Goal: Information Seeking & Learning: Learn about a topic

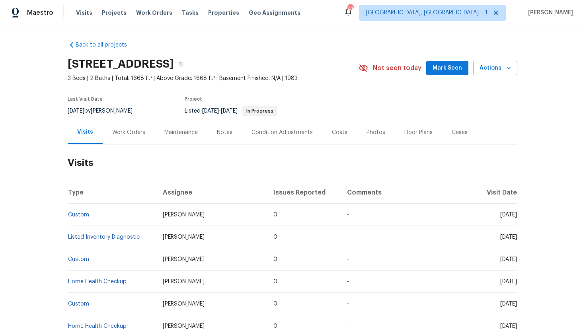
click at [122, 136] on div "Work Orders" at bounding box center [128, 133] width 33 height 8
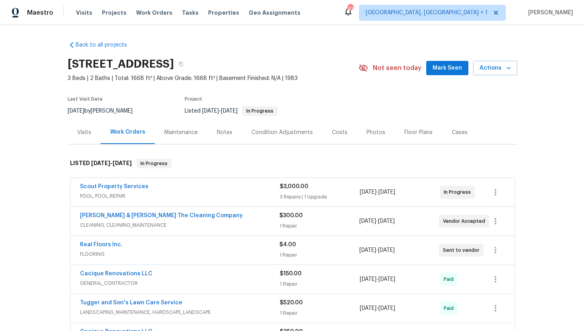
click at [156, 253] on span "FLOORING" at bounding box center [179, 254] width 199 height 8
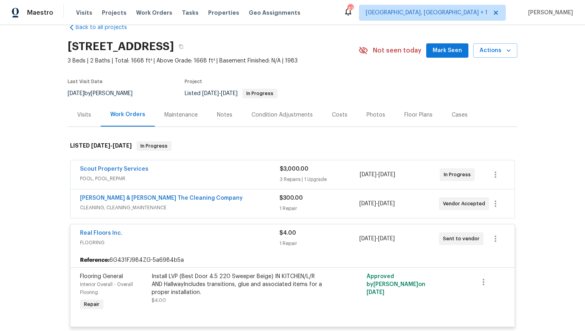
scroll to position [46, 0]
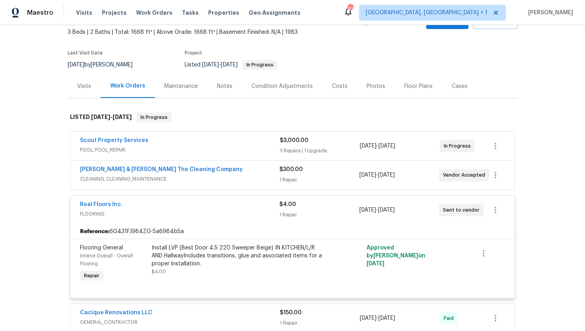
click at [210, 175] on span "CLEANING, CLEANING_MAINTENANCE" at bounding box center [179, 179] width 199 height 8
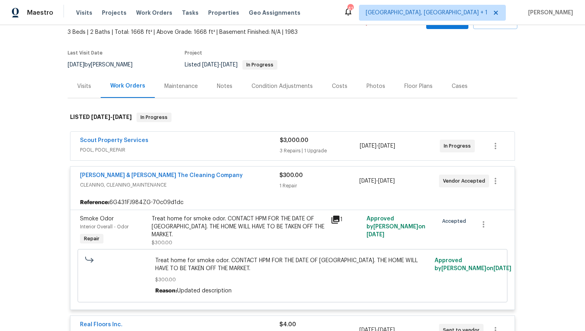
click at [211, 148] on span "POOL, POOL_REPAIR" at bounding box center [180, 150] width 200 height 8
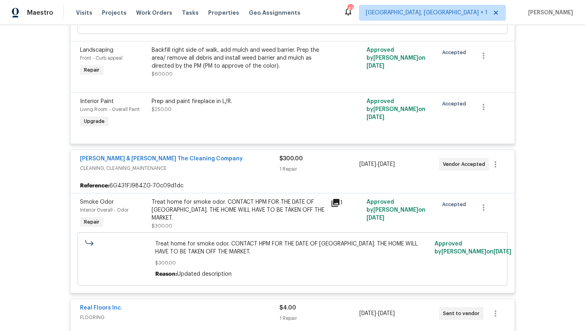
scroll to position [390, 0]
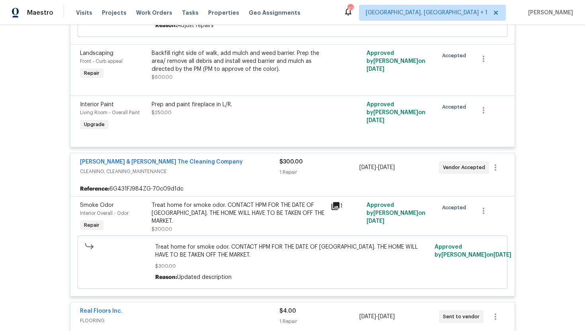
click at [216, 173] on span "CLEANING, CLEANING_MAINTENANCE" at bounding box center [179, 172] width 199 height 8
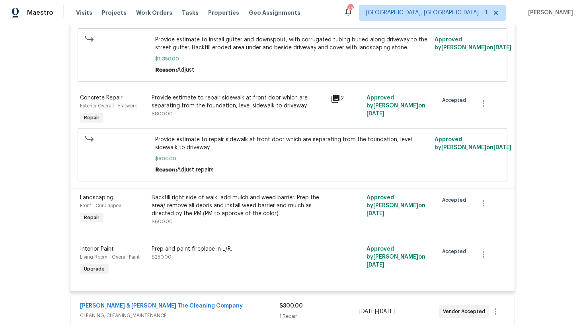
scroll to position [242, 0]
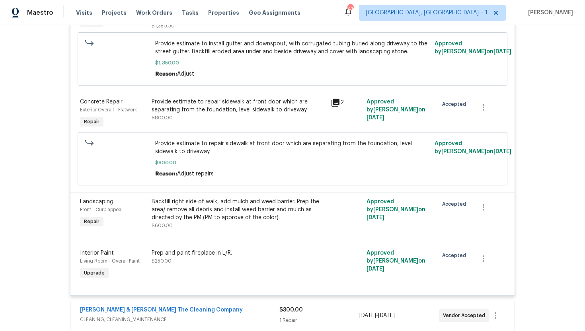
click at [336, 104] on icon at bounding box center [336, 103] width 10 height 10
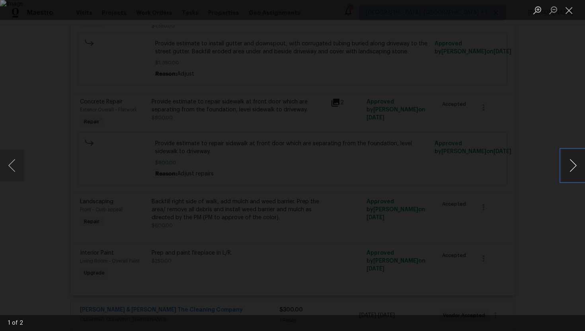
click at [577, 167] on button "Next image" at bounding box center [573, 166] width 24 height 32
click at [573, 12] on button "Close lightbox" at bounding box center [569, 10] width 16 height 14
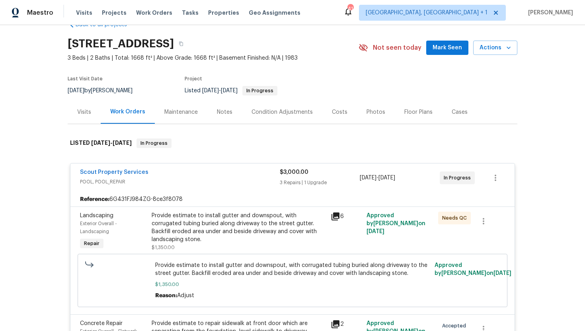
scroll to position [10, 0]
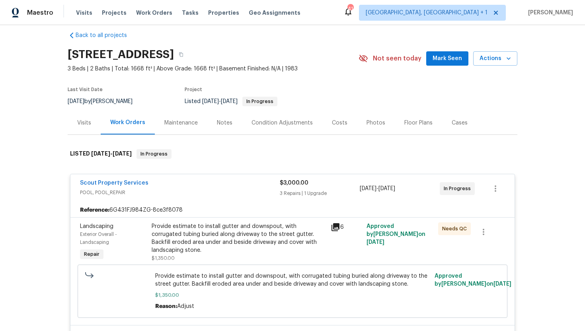
click at [78, 129] on div "Visits" at bounding box center [84, 122] width 33 height 23
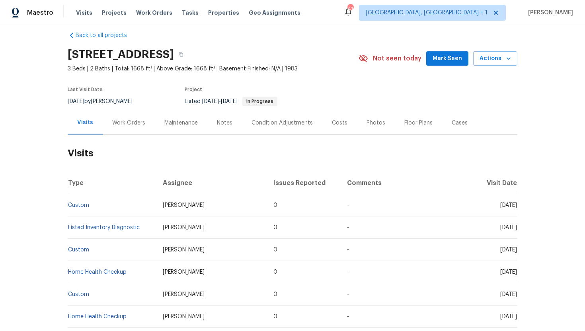
drag, startPoint x: 484, startPoint y: 207, endPoint x: 517, endPoint y: 208, distance: 33.0
click at [517, 208] on span "Tue, Sep 02 2025" at bounding box center [508, 206] width 17 height 6
copy span "Sep 02 2025"
click at [126, 121] on div "Work Orders" at bounding box center [128, 123] width 33 height 8
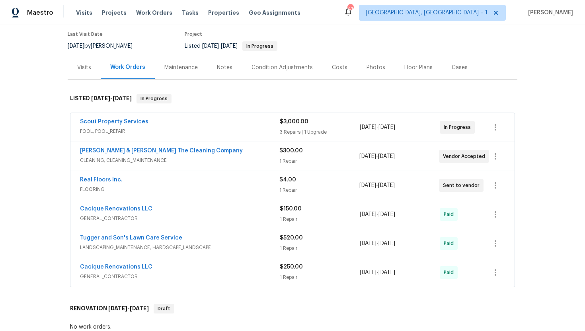
scroll to position [105, 0]
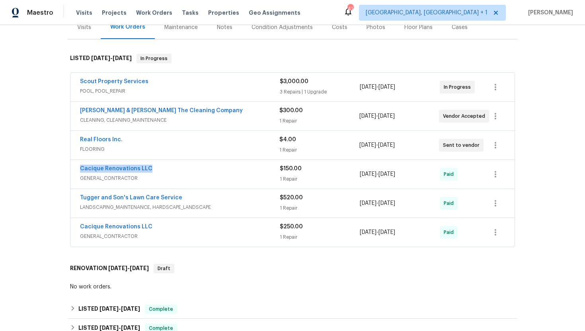
drag, startPoint x: 158, startPoint y: 171, endPoint x: 66, endPoint y: 169, distance: 91.9
click at [65, 169] on div "Back to all projects 1615 Oak Ridge Dr W, Jacksonville, FL 32225 3 Beds | 2 Bat…" at bounding box center [292, 178] width 585 height 306
copy link "Cacique Renovations LLC"
drag, startPoint x: 419, startPoint y: 176, endPoint x: 330, endPoint y: 175, distance: 89.1
click at [330, 175] on div "Cacique Renovations LLC GENERAL_CONTRACTOR $150.00 1 Repair 8/14/2025 - 8/19/20…" at bounding box center [283, 174] width 406 height 19
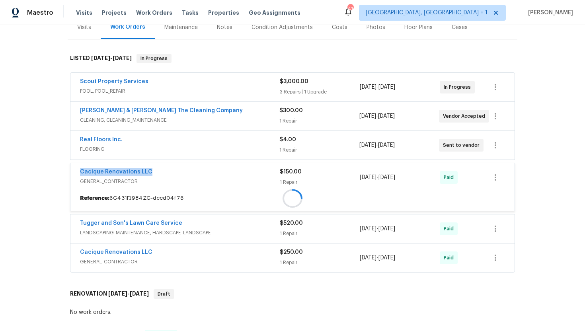
copy div "8/14/2025 - 8/19/2025"
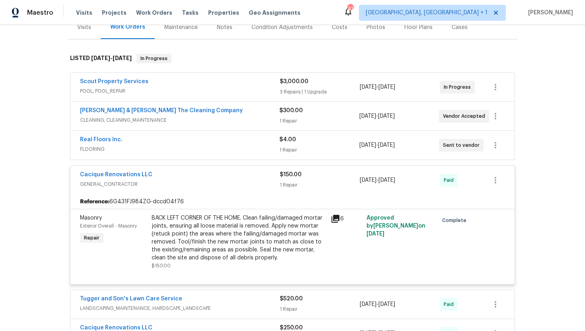
click at [410, 202] on div "Reference: 6G431FJ984ZG-dccd04f76" at bounding box center [292, 202] width 444 height 14
click at [236, 152] on span "FLOORING" at bounding box center [179, 149] width 199 height 8
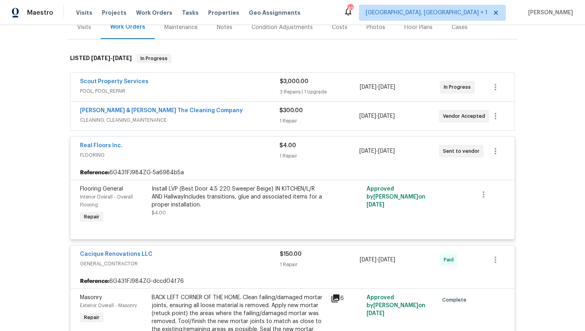
click at [229, 116] on span "CLEANING, CLEANING_MAINTENANCE" at bounding box center [179, 120] width 199 height 8
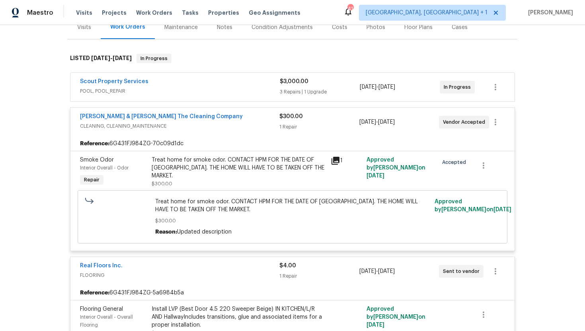
click at [228, 96] on div "Scout Property Services POOL, POOL_REPAIR" at bounding box center [180, 87] width 200 height 19
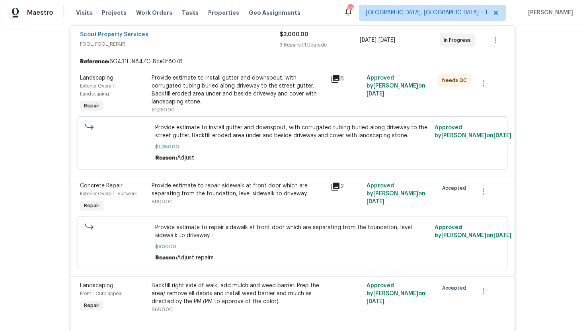
scroll to position [140, 0]
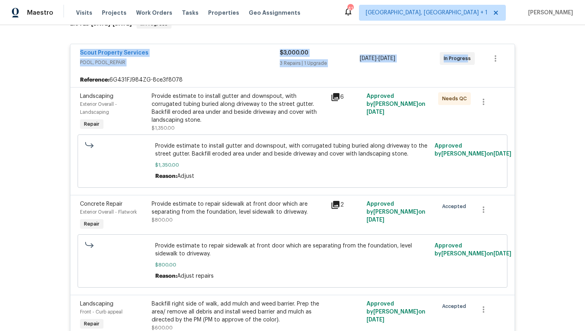
drag, startPoint x: 468, startPoint y: 60, endPoint x: 69, endPoint y: 55, distance: 398.8
copy div "Scout Property Services POOL, POOL_REPAIR $3,000.00 3 Repairs | 1 Upgrade 8/20/…"
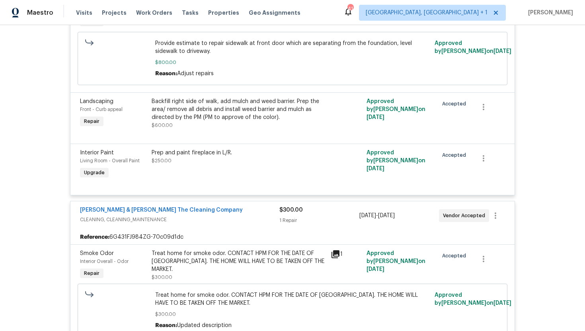
scroll to position [376, 0]
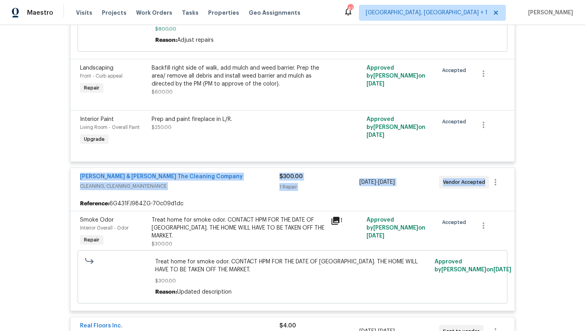
drag, startPoint x: 484, startPoint y: 185, endPoint x: 70, endPoint y: 172, distance: 413.7
click at [70, 172] on div "Montalvo & Sangalang The Cleaning Company CLEANING, CLEANING_MAINTENANCE $300.0…" at bounding box center [292, 182] width 444 height 29
copy div "Montalvo & Sangalang The Cleaning Company CLEANING, CLEANING_MAINTENANCE $300.0…"
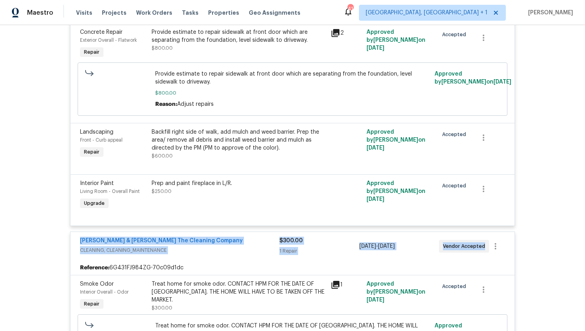
scroll to position [312, 0]
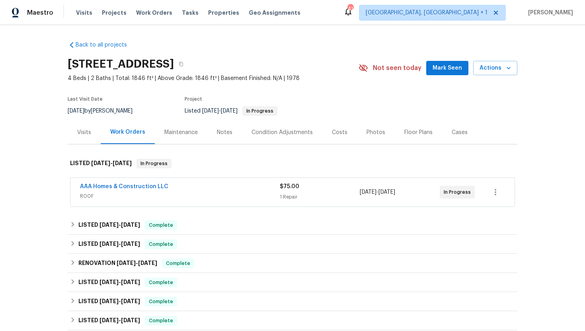
click at [80, 138] on div "Visits" at bounding box center [84, 132] width 33 height 23
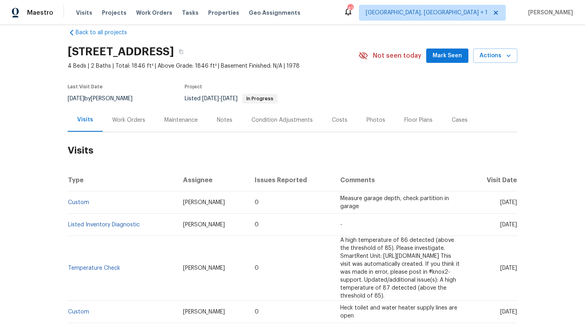
scroll to position [22, 0]
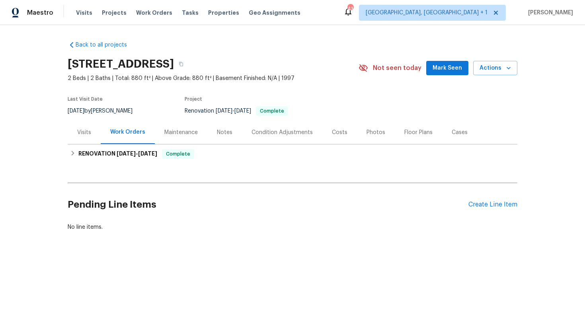
click at [90, 140] on div "Visits" at bounding box center [84, 132] width 33 height 23
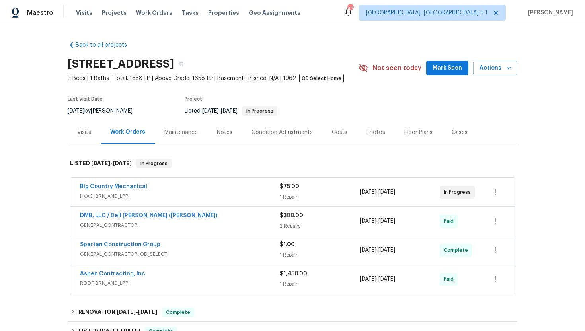
click at [88, 136] on div "Visits" at bounding box center [84, 133] width 14 height 8
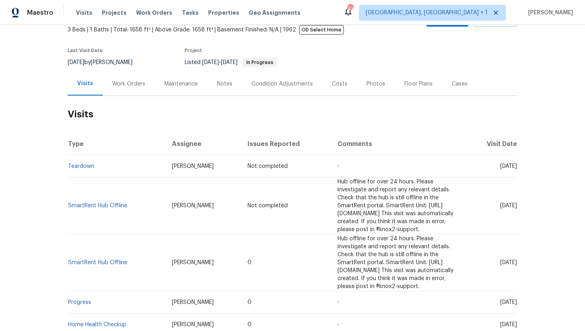
scroll to position [104, 0]
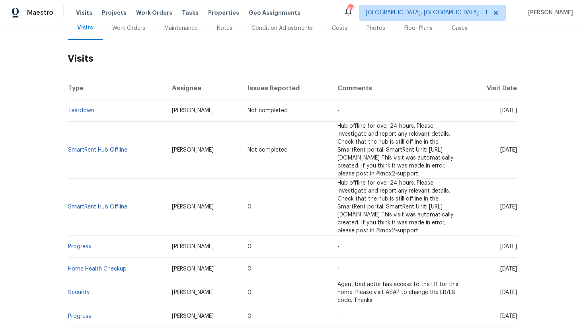
drag, startPoint x: 485, startPoint y: 196, endPoint x: 516, endPoint y: 198, distance: 31.5
click at [516, 204] on span "Tue, Sep 02 2025" at bounding box center [508, 207] width 17 height 6
copy span "Sep 02 2025"
click at [125, 29] on div "Work Orders" at bounding box center [128, 28] width 33 height 8
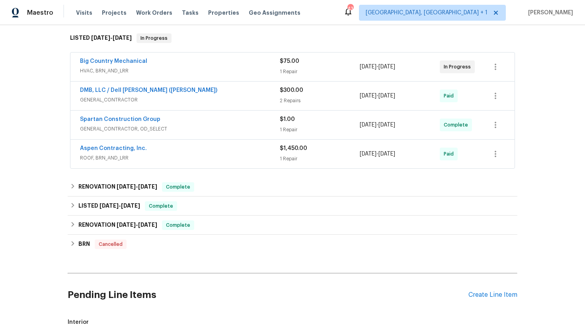
scroll to position [148, 0]
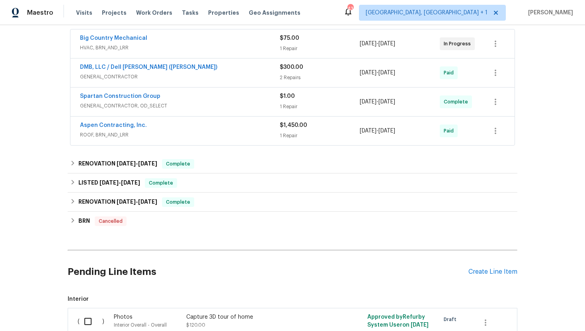
click at [185, 74] on span "GENERAL_CONTRACTOR" at bounding box center [180, 77] width 200 height 8
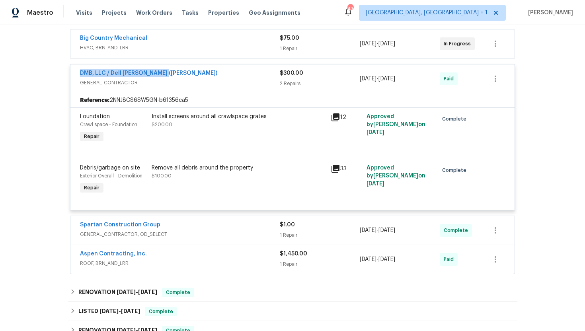
drag, startPoint x: 166, startPoint y: 76, endPoint x: 66, endPoint y: 74, distance: 100.3
click at [66, 74] on div "Back to all projects 4412 Abby Dr, North Charleston, SC 29418 3 Beds | 1 Baths …" at bounding box center [292, 178] width 585 height 306
copy link "DMB, LLC / Dell Bryson (Heise)"
drag, startPoint x: 417, startPoint y: 84, endPoint x: 356, endPoint y: 83, distance: 60.9
click at [356, 83] on div "DMB, LLC / Dell Bryson (Heise) GENERAL_CONTRACTOR $300.00 2 Repairs 5/29/2025 -…" at bounding box center [283, 78] width 406 height 19
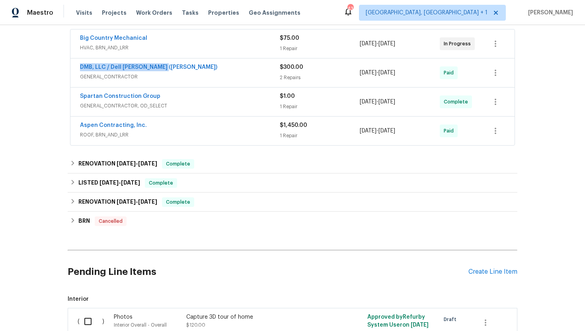
copy div "5/29/2025 - 6/6/2025"
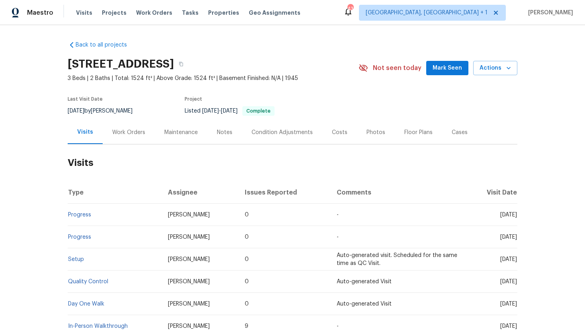
click at [139, 139] on div "Work Orders" at bounding box center [129, 132] width 52 height 23
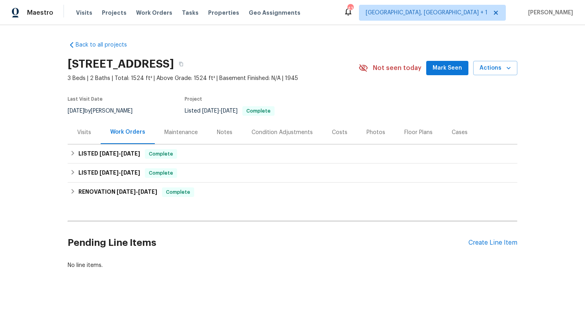
click at [83, 138] on div "Visits" at bounding box center [84, 132] width 33 height 23
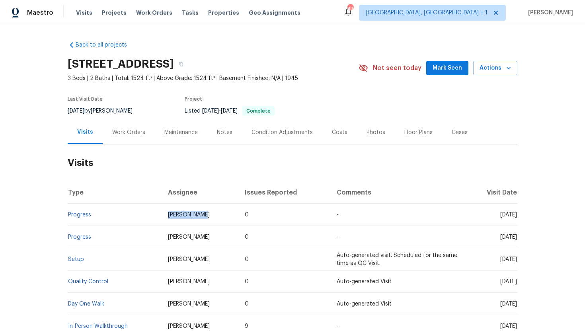
drag, startPoint x: 205, startPoint y: 217, endPoint x: 164, endPoint y: 217, distance: 40.2
click at [164, 217] on td "[PERSON_NAME]" at bounding box center [200, 215] width 77 height 22
copy span "[PERSON_NAME]"
click at [131, 132] on div "Work Orders" at bounding box center [128, 133] width 33 height 8
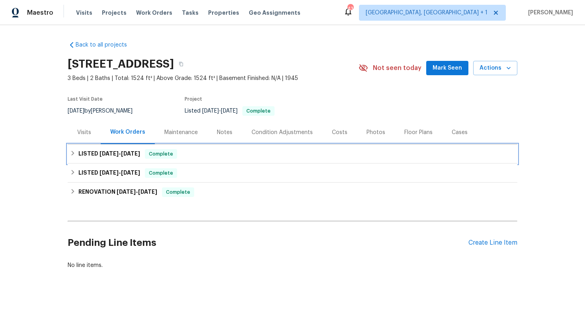
click at [164, 155] on span "Complete" at bounding box center [161, 154] width 31 height 8
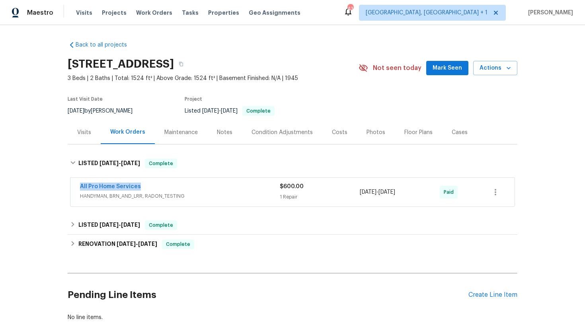
drag, startPoint x: 149, startPoint y: 189, endPoint x: 50, endPoint y: 187, distance: 99.1
click at [50, 187] on div "Back to all projects 611 N Bedford St, East Bridgewater, MA 02333 3 Beds | 2 Ba…" at bounding box center [292, 178] width 585 height 306
copy link "All Pro Home Services"
drag, startPoint x: 416, startPoint y: 197, endPoint x: 361, endPoint y: 193, distance: 55.9
click at [361, 193] on div "8/5/2025 - 8/5/2025" at bounding box center [400, 192] width 80 height 19
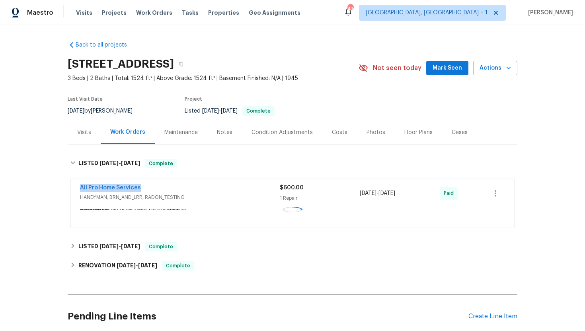
copy span "8/5/2025 - 8/5/2025"
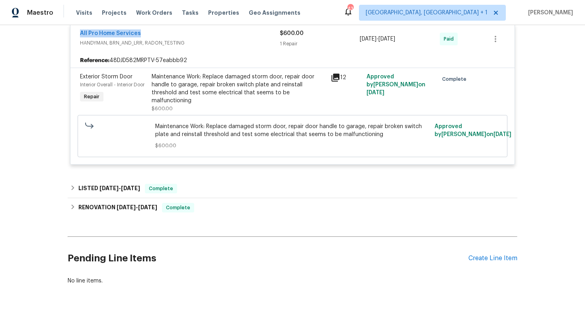
scroll to position [162, 0]
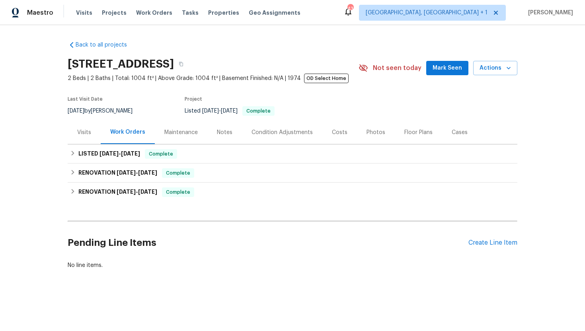
click at [88, 139] on div "Visits" at bounding box center [84, 132] width 33 height 23
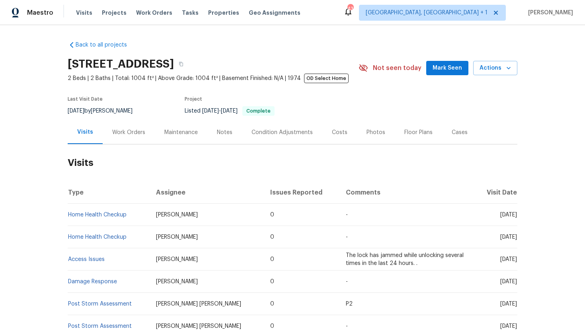
drag, startPoint x: 486, startPoint y: 215, endPoint x: 516, endPoint y: 217, distance: 30.3
click at [516, 217] on span "Tue, Jul 29 2025" at bounding box center [508, 215] width 17 height 6
copy span "Jul 29 2025"
click at [128, 136] on div "Work Orders" at bounding box center [128, 133] width 33 height 8
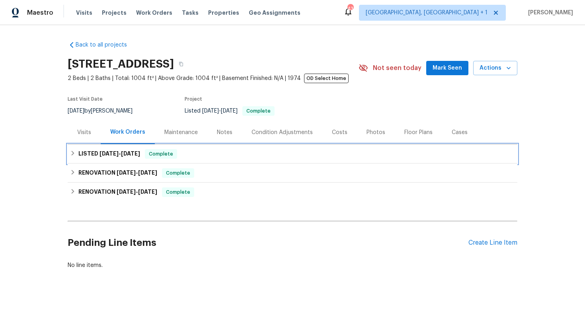
click at [137, 157] on h6 "LISTED 12/15/24 - 12/20/24" at bounding box center [109, 154] width 62 height 10
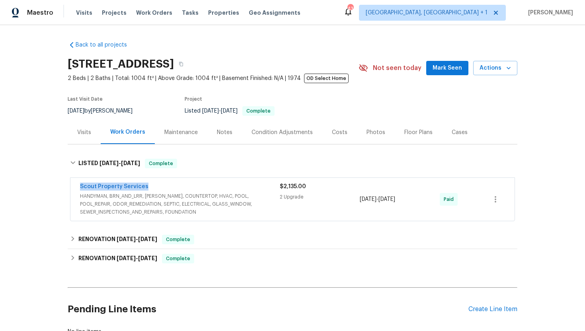
drag, startPoint x: 151, startPoint y: 187, endPoint x: 74, endPoint y: 189, distance: 77.2
click at [74, 189] on div "Scout Property Services HANDYMAN, BRN_AND_LRR, WELLS, COUNTERTOP, HVAC, POOL, P…" at bounding box center [292, 199] width 444 height 43
copy link "Scout Property Services"
copy div "12/15/2024 - 12/20/2024"
drag, startPoint x: 422, startPoint y: 201, endPoint x: 359, endPoint y: 200, distance: 63.7
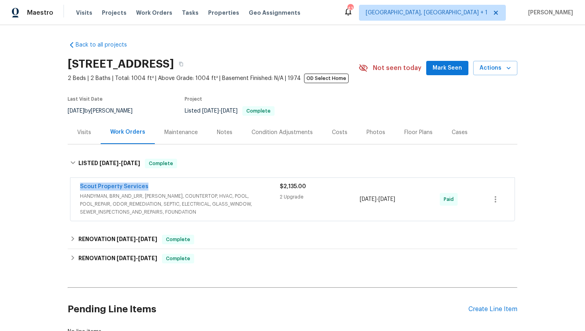
click at [359, 200] on div "Scout Property Services HANDYMAN, BRN_AND_LRR, WELLS, COUNTERTOP, HVAC, POOL, P…" at bounding box center [283, 199] width 406 height 33
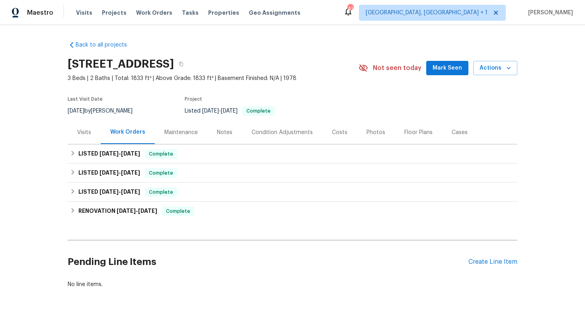
click at [90, 130] on div "Visits" at bounding box center [84, 133] width 14 height 8
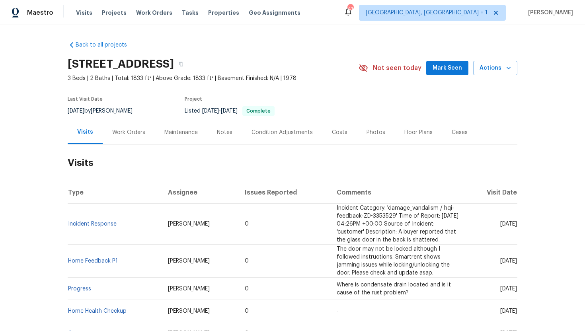
drag, startPoint x: 489, startPoint y: 230, endPoint x: 513, endPoint y: 232, distance: 24.3
click at [513, 232] on td "Wed, Jul 23 2025" at bounding box center [491, 224] width 52 height 41
click at [491, 241] on td "Wed, Jul 23 2025" at bounding box center [491, 224] width 52 height 41
drag, startPoint x: 487, startPoint y: 228, endPoint x: 515, endPoint y: 231, distance: 28.4
click at [515, 231] on td "Wed, Jul 23 2025" at bounding box center [491, 224] width 52 height 41
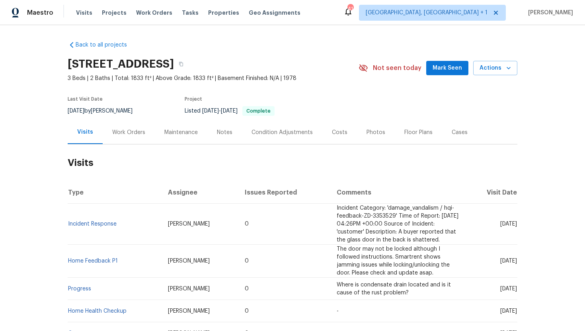
copy span "Jul 23 202"
click at [518, 232] on div "Back to all projects 1232 Richland Oaks Dr, Richardson, TX 75081 3 Beds | 2 Bat…" at bounding box center [292, 178] width 585 height 306
drag, startPoint x: 487, startPoint y: 228, endPoint x: 516, endPoint y: 230, distance: 29.1
click at [516, 227] on span "Wed, Jul 23 2025" at bounding box center [508, 224] width 17 height 6
copy span "Jul 23 2025"
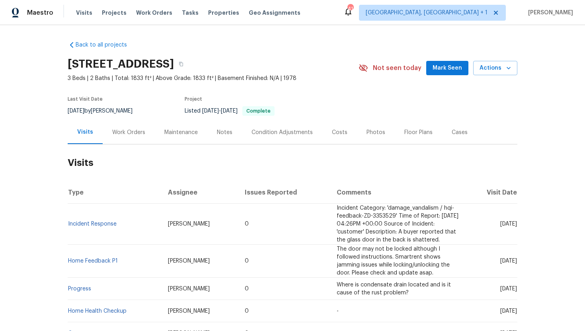
click at [123, 121] on div "Work Orders" at bounding box center [129, 132] width 52 height 23
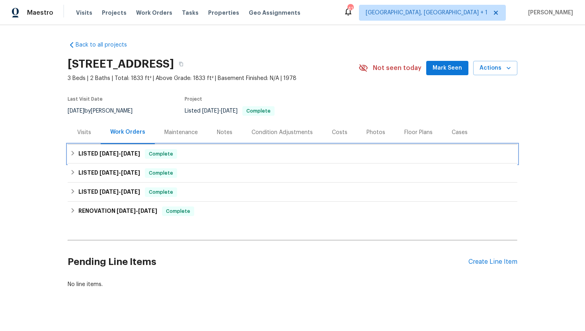
click at [132, 157] on h6 "LISTED 7/22/25 - 7/24/25" at bounding box center [109, 154] width 62 height 10
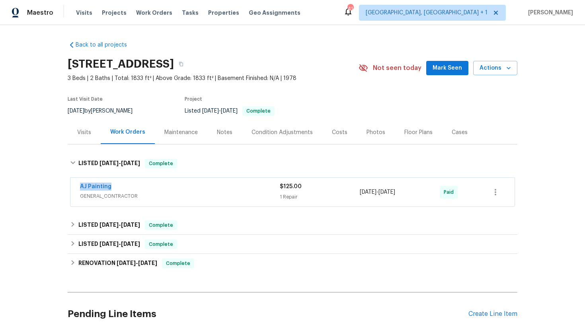
drag, startPoint x: 133, startPoint y: 186, endPoint x: 72, endPoint y: 186, distance: 60.5
click at [72, 186] on div "AJ Painting GENERAL_CONTRACTOR $125.00 1 Repair 7/22/2025 - 7/24/2025 Paid" at bounding box center [292, 192] width 444 height 29
copy link "AJ Painting"
drag, startPoint x: 423, startPoint y: 195, endPoint x: 360, endPoint y: 194, distance: 63.3
click at [360, 194] on div "7/22/2025 - 7/24/2025" at bounding box center [400, 192] width 80 height 19
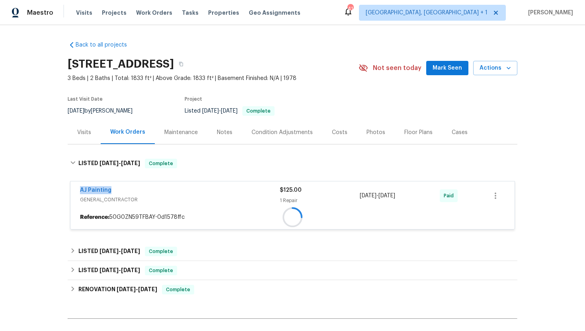
copy span "7/22/2025 - 7/24/2025"
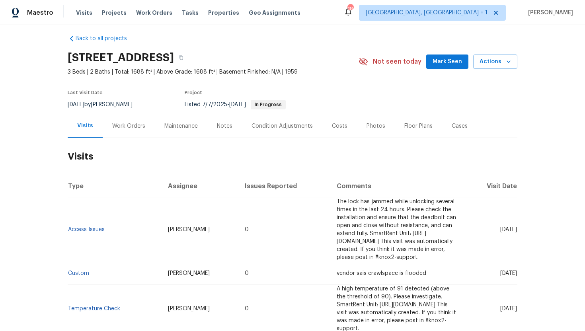
scroll to position [29, 0]
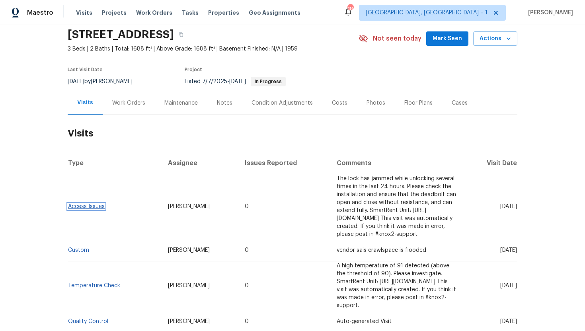
click at [92, 204] on link "Access Issues" at bounding box center [86, 207] width 37 height 6
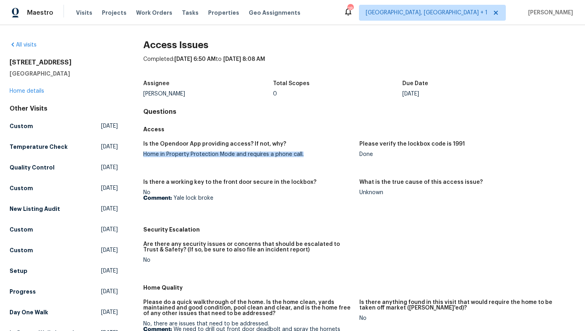
copy div "Home in Property Protection Mode and requires a phone call."
drag, startPoint x: 310, startPoint y: 154, endPoint x: 145, endPoint y: 154, distance: 165.2
click at [145, 154] on div "Home in Property Protection Mode and requires a phone call." at bounding box center [248, 155] width 210 height 6
click at [25, 92] on link "Home details" at bounding box center [27, 91] width 35 height 6
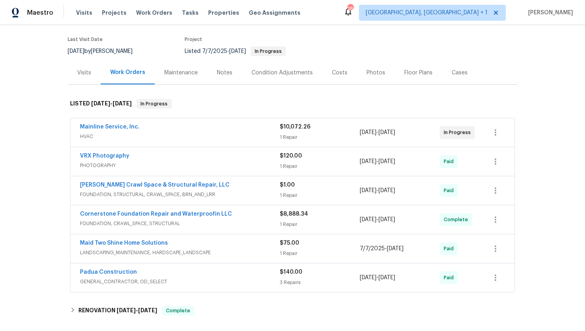
scroll to position [79, 0]
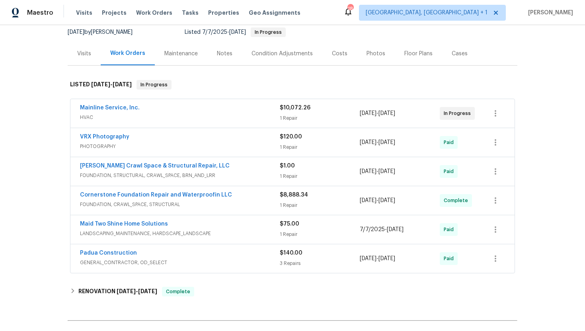
click at [84, 53] on div "Visits" at bounding box center [84, 54] width 14 height 8
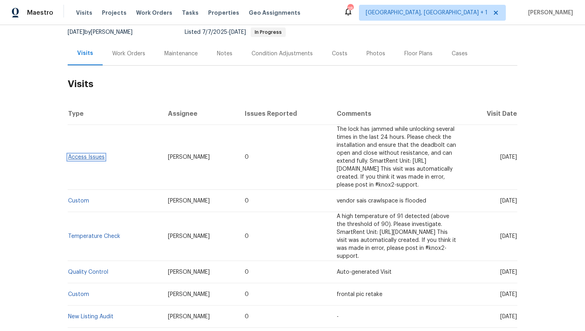
click at [97, 154] on link "Access Issues" at bounding box center [86, 157] width 37 height 6
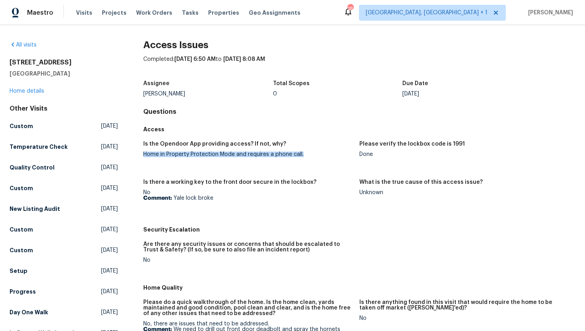
drag, startPoint x: 311, startPoint y: 154, endPoint x: 142, endPoint y: 153, distance: 168.7
click at [142, 153] on div "All visits 806 Larkwood Dr Greensboro, NC 27410 Home details Other Visits Custo…" at bounding box center [293, 321] width 566 height 560
copy div "Home in Property Protection Mode and requires a phone call."
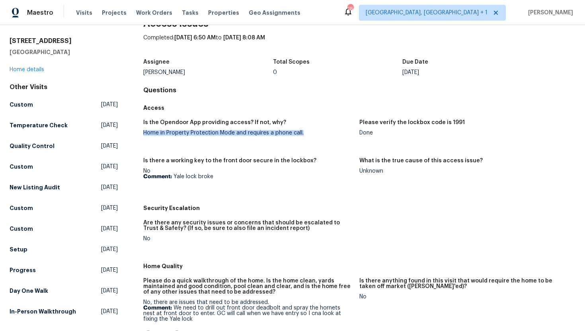
scroll to position [136, 0]
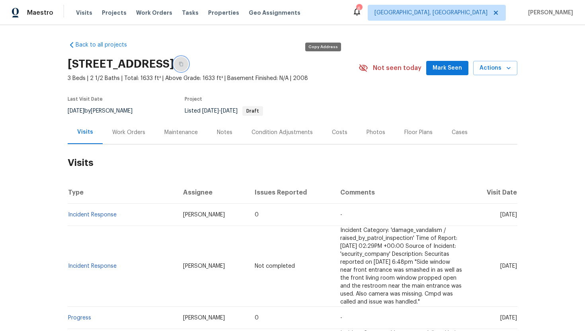
click at [188, 63] on button "button" at bounding box center [181, 64] width 14 height 14
click at [107, 215] on link "Incident Response" at bounding box center [92, 215] width 49 height 6
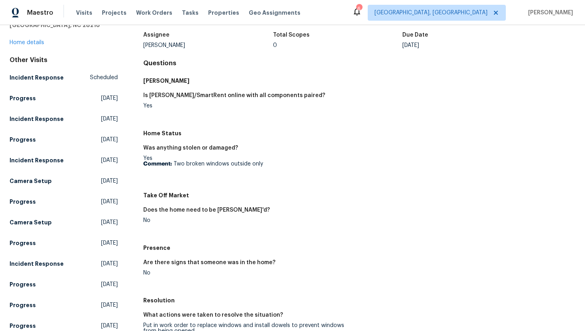
scroll to position [37, 0]
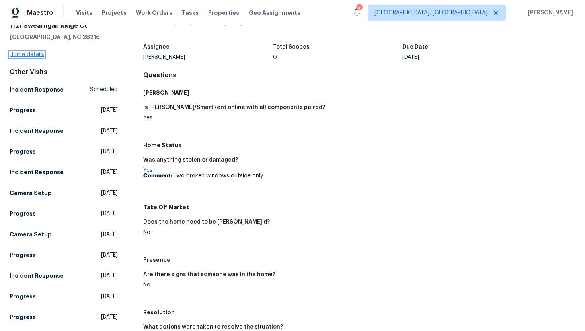
click at [34, 55] on link "Home details" at bounding box center [27, 55] width 35 height 6
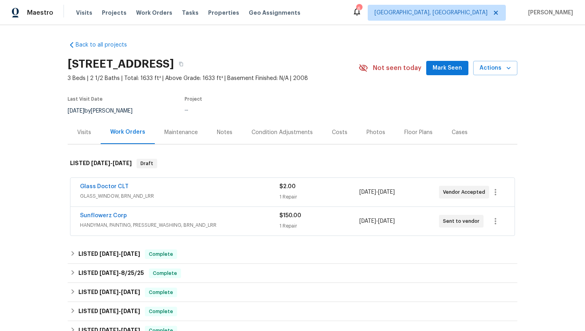
click at [206, 191] on div "Glass Doctor CLT" at bounding box center [179, 188] width 199 height 10
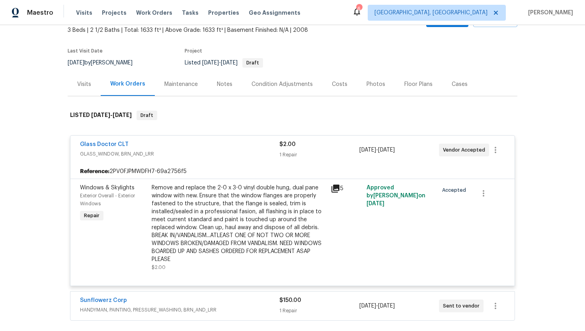
scroll to position [153, 0]
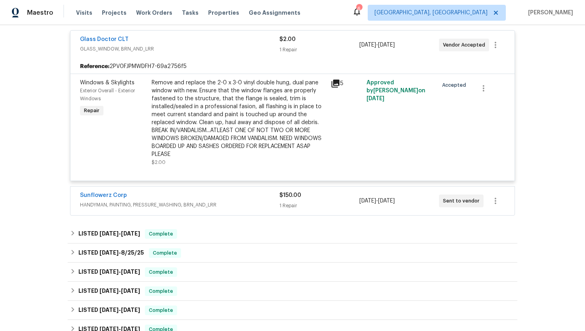
click at [207, 202] on span "HANDYMAN, PAINTING, PRESSURE_WASHING, BRN_AND_LRR" at bounding box center [179, 205] width 199 height 8
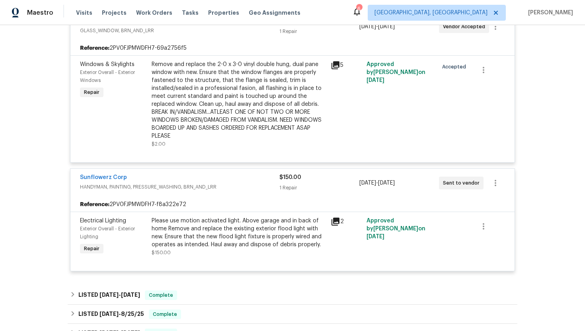
scroll to position [97, 0]
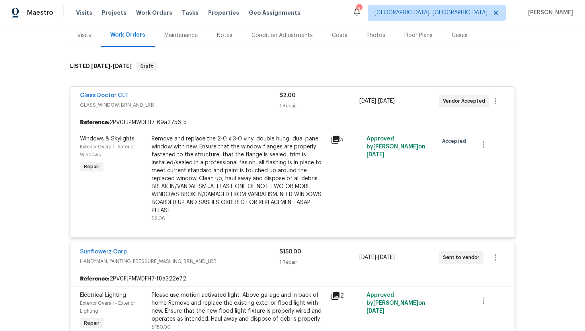
click at [336, 138] on icon at bounding box center [335, 140] width 8 height 8
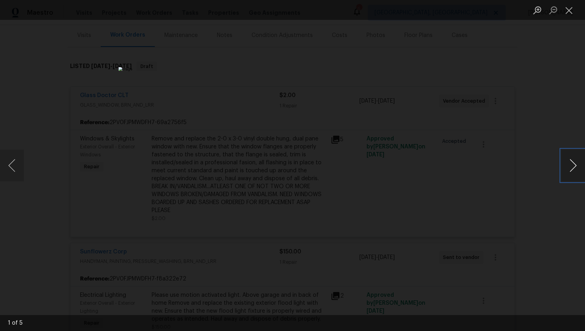
click at [584, 171] on button "Next image" at bounding box center [573, 166] width 24 height 32
click at [573, 7] on button "Close lightbox" at bounding box center [569, 10] width 16 height 14
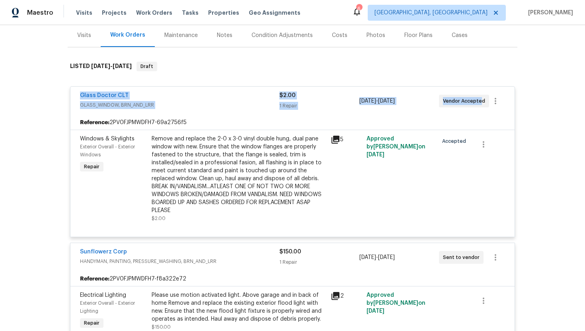
drag, startPoint x: 479, startPoint y: 103, endPoint x: 35, endPoint y: 87, distance: 443.6
click at [36, 87] on div "Back to all projects 1121 Swearngan Ridge Ct, Charlotte, NC 28216 3 Beds | 2 1/…" at bounding box center [292, 178] width 585 height 306
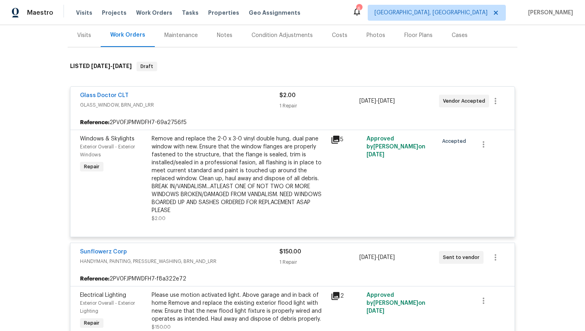
click at [374, 117] on div "Reference: 2PV0FJPMWDFH7-69a2756f5" at bounding box center [292, 122] width 444 height 14
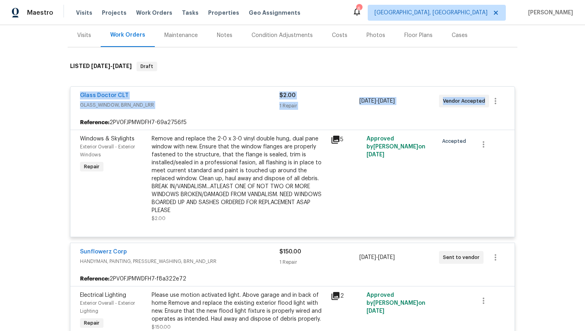
drag, startPoint x: 484, startPoint y: 103, endPoint x: 79, endPoint y: 95, distance: 405.6
click at [79, 95] on div "Glass Doctor CLT GLASS_WINDOW, BRN_AND_LRR $2.00 1 Repair 9/1/2025 - 9/5/2025 V…" at bounding box center [292, 101] width 444 height 29
copy div "Glass Doctor CLT GLASS_WINDOW, BRN_AND_LRR $2.00 1 Repair 9/1/2025 - 9/5/2025 V…"
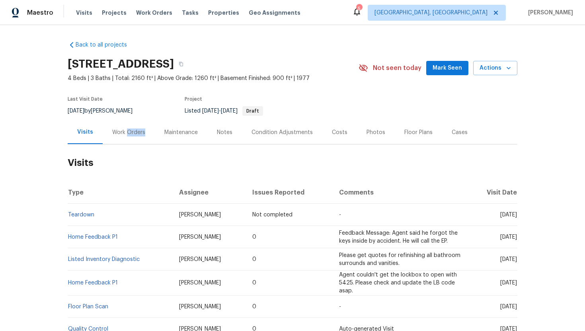
click at [125, 136] on div "Work Orders" at bounding box center [129, 132] width 52 height 23
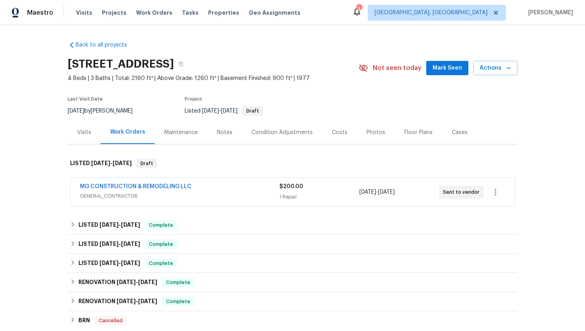
click at [172, 197] on span "GENERAL_CONTRACTOR" at bounding box center [179, 196] width 199 height 8
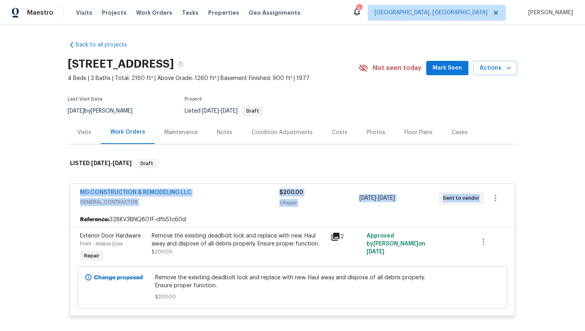
drag, startPoint x: 448, startPoint y: 196, endPoint x: 41, endPoint y: 195, distance: 407.9
click at [41, 195] on div "Back to all projects 4987 Dequincey Dr, Fairfax, VA 22032 4 Beds | 3 Baths | To…" at bounding box center [292, 178] width 585 height 306
copy div "MG CONSTRUCTION & REMODELING LLC GENERAL_CONTRACTOR $200.00 1 Repair 9/3/2025 -…"
